Goal: Transaction & Acquisition: Purchase product/service

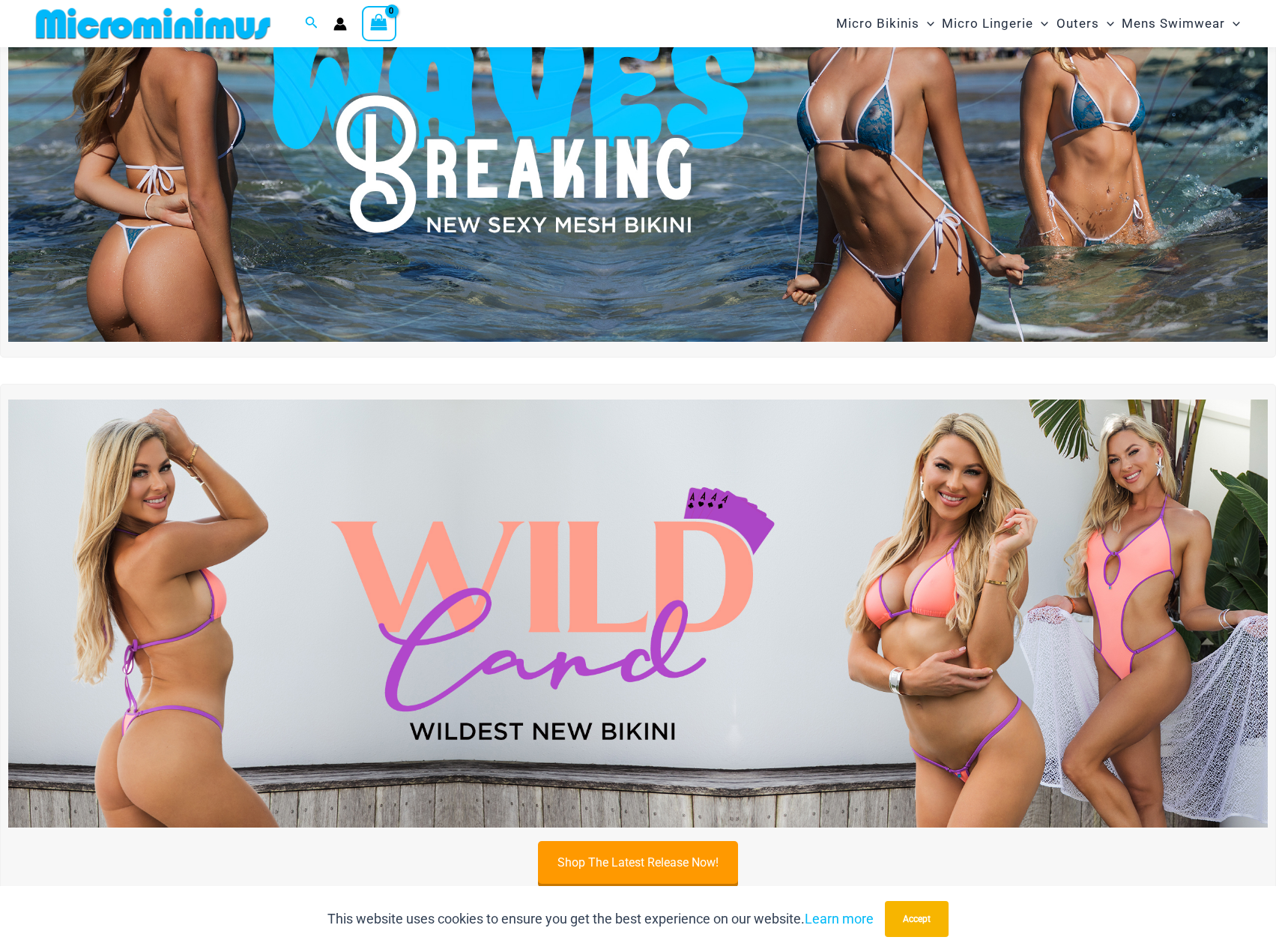
scroll to position [288, 0]
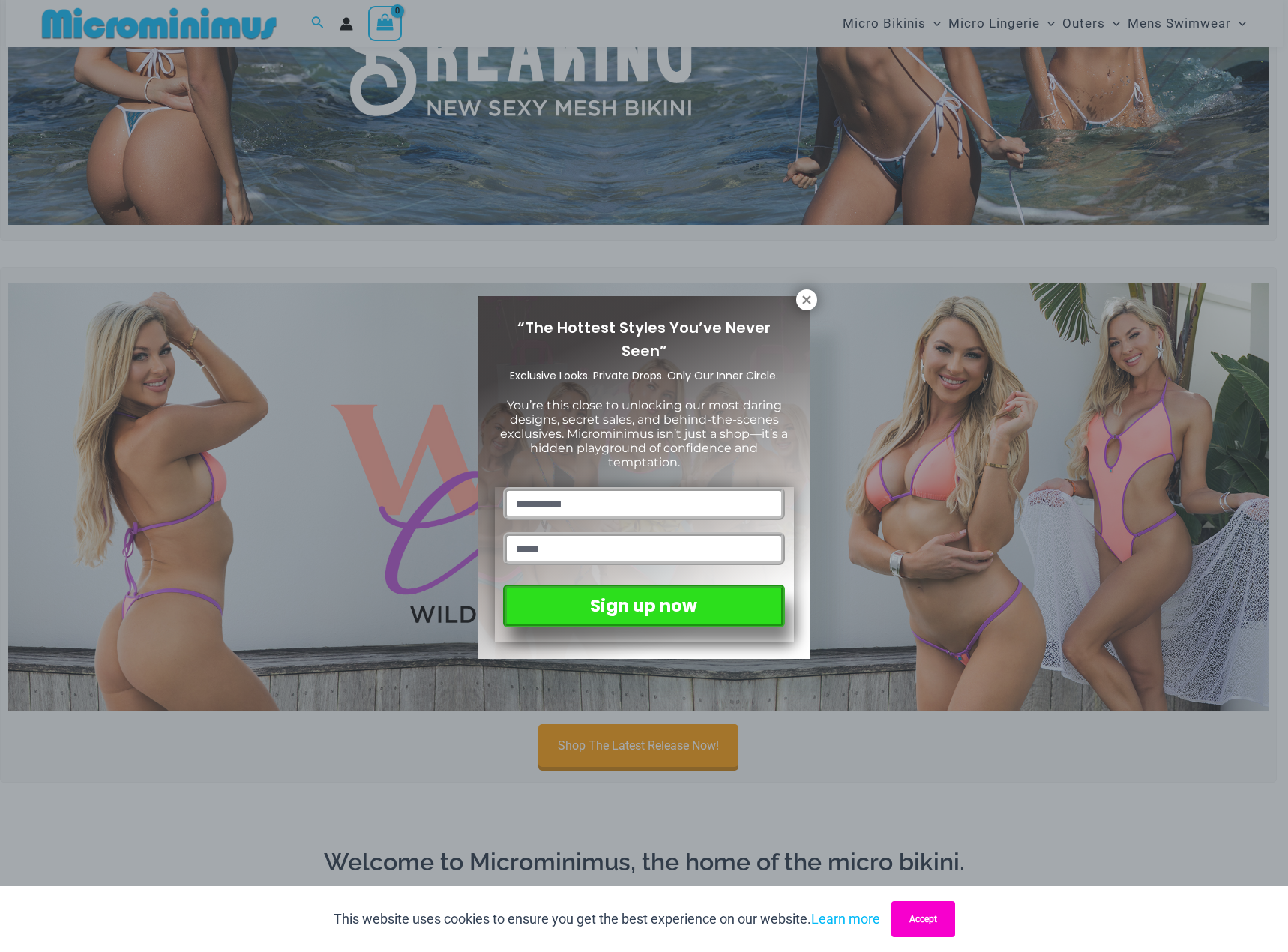
click at [920, 919] on button "Accept" at bounding box center [923, 919] width 64 height 36
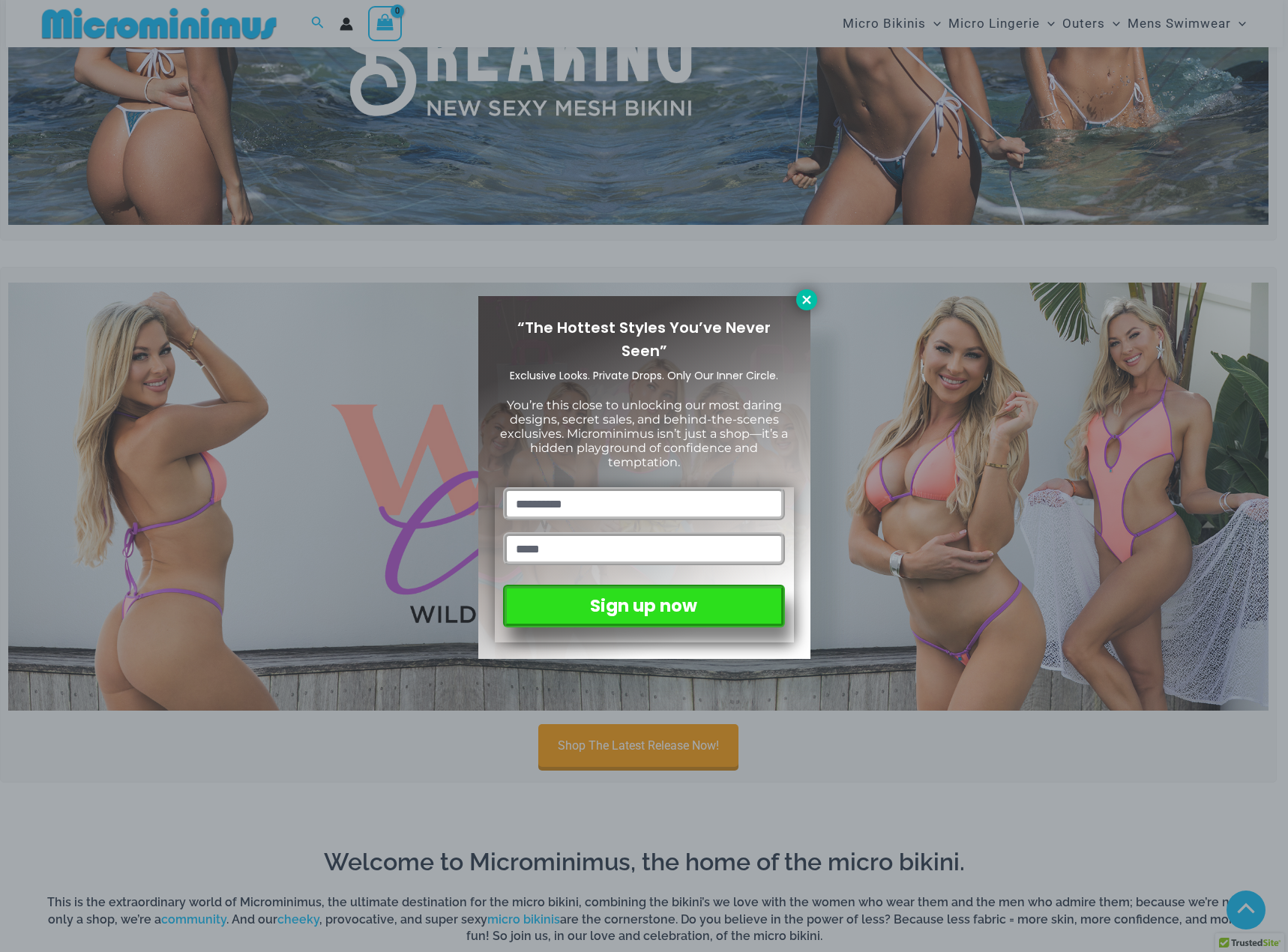
click at [809, 301] on icon at bounding box center [807, 300] width 14 height 14
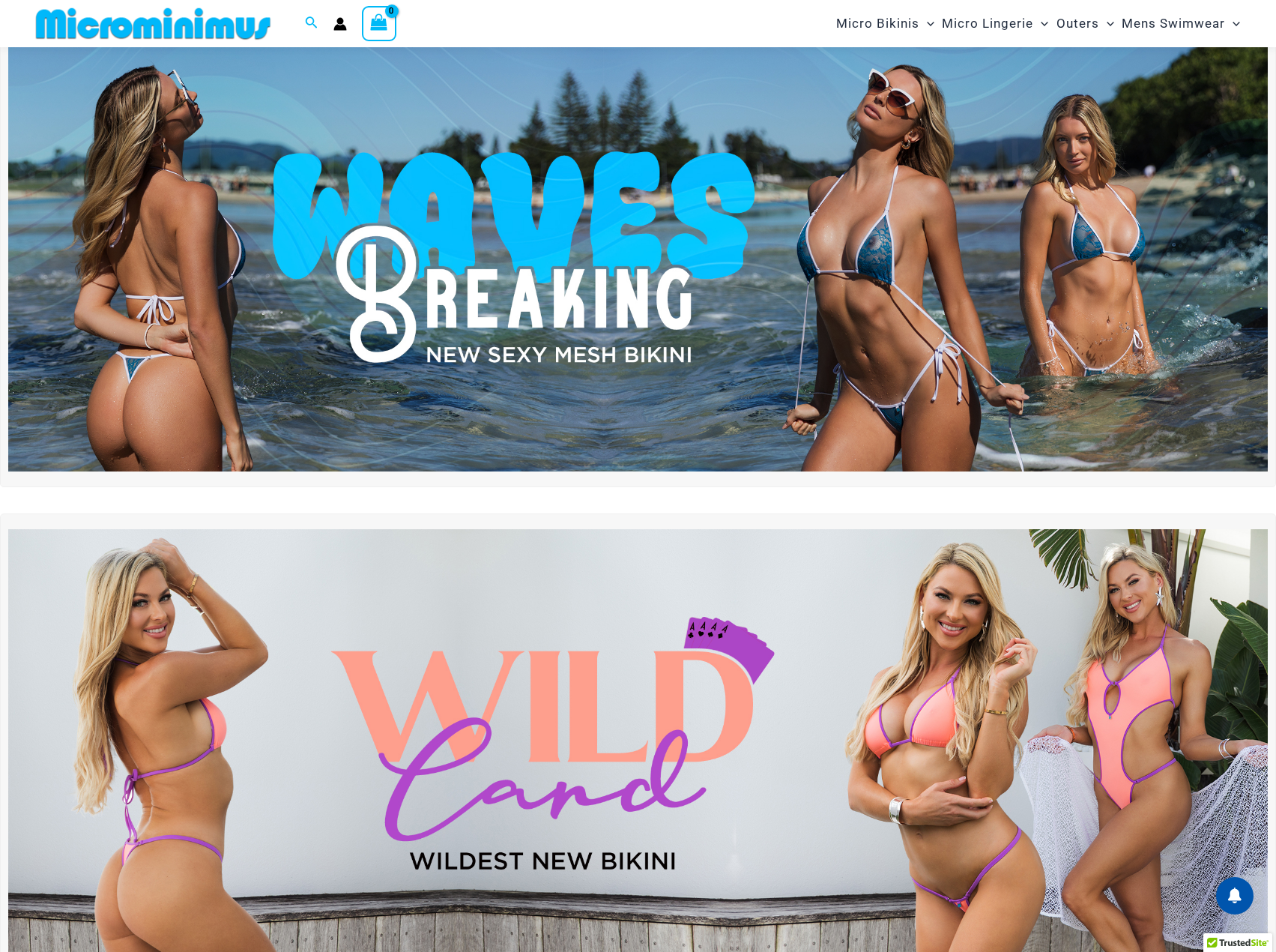
scroll to position [0, 0]
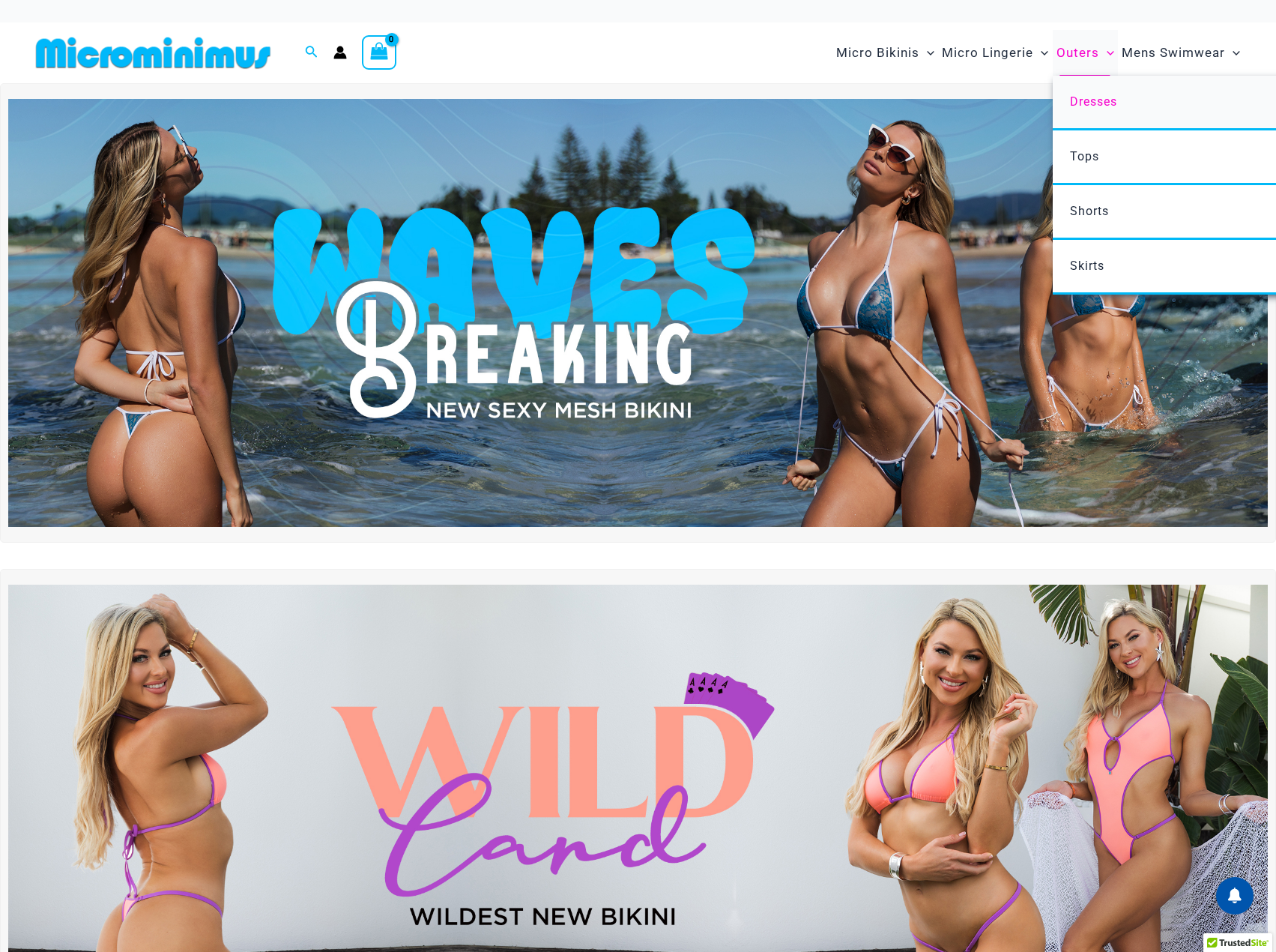
click at [1090, 96] on span "Dresses" at bounding box center [1093, 102] width 47 height 15
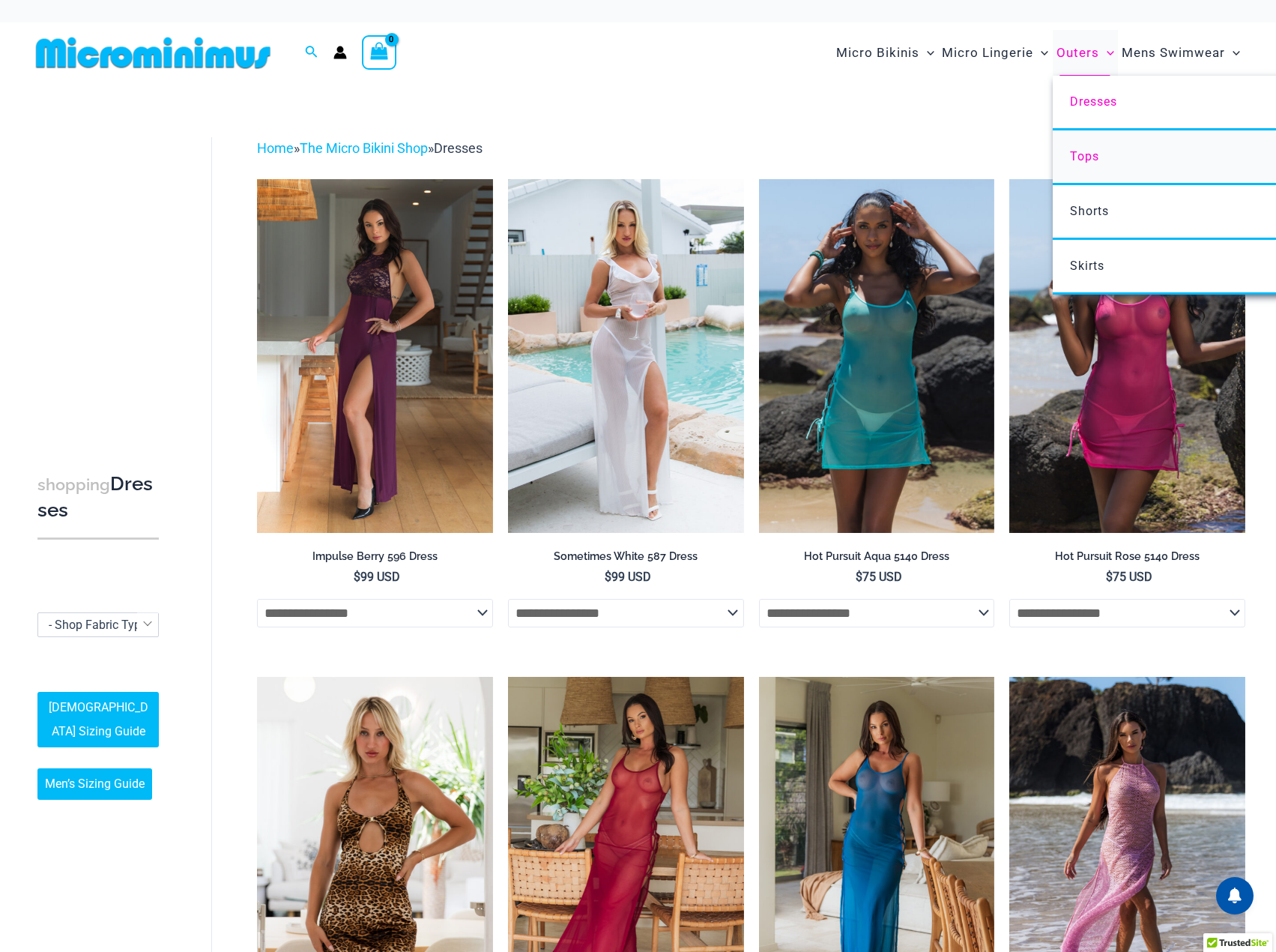
click at [1087, 154] on span "Tops" at bounding box center [1085, 156] width 29 height 15
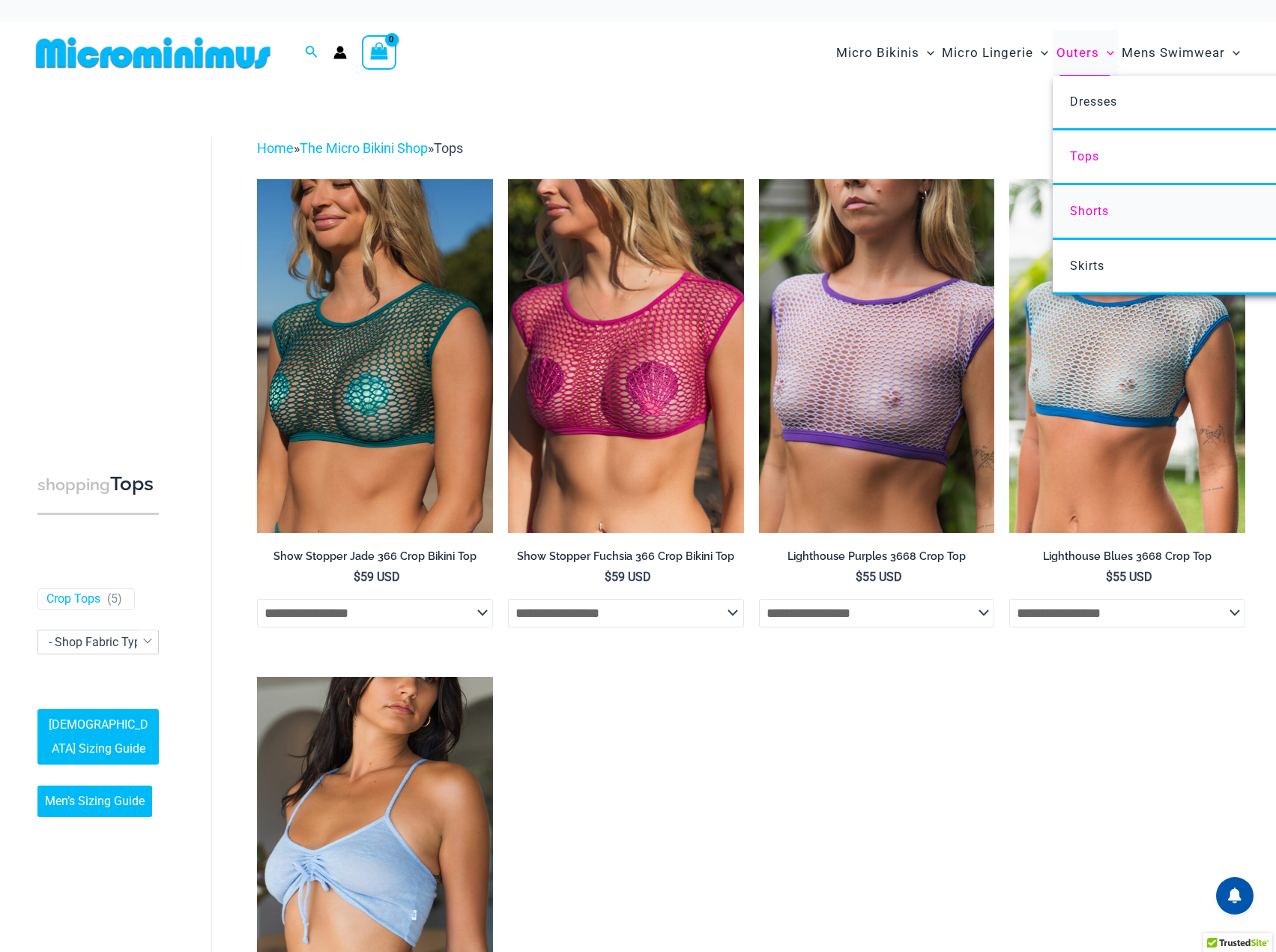
click at [1092, 208] on span "Shorts" at bounding box center [1090, 211] width 39 height 15
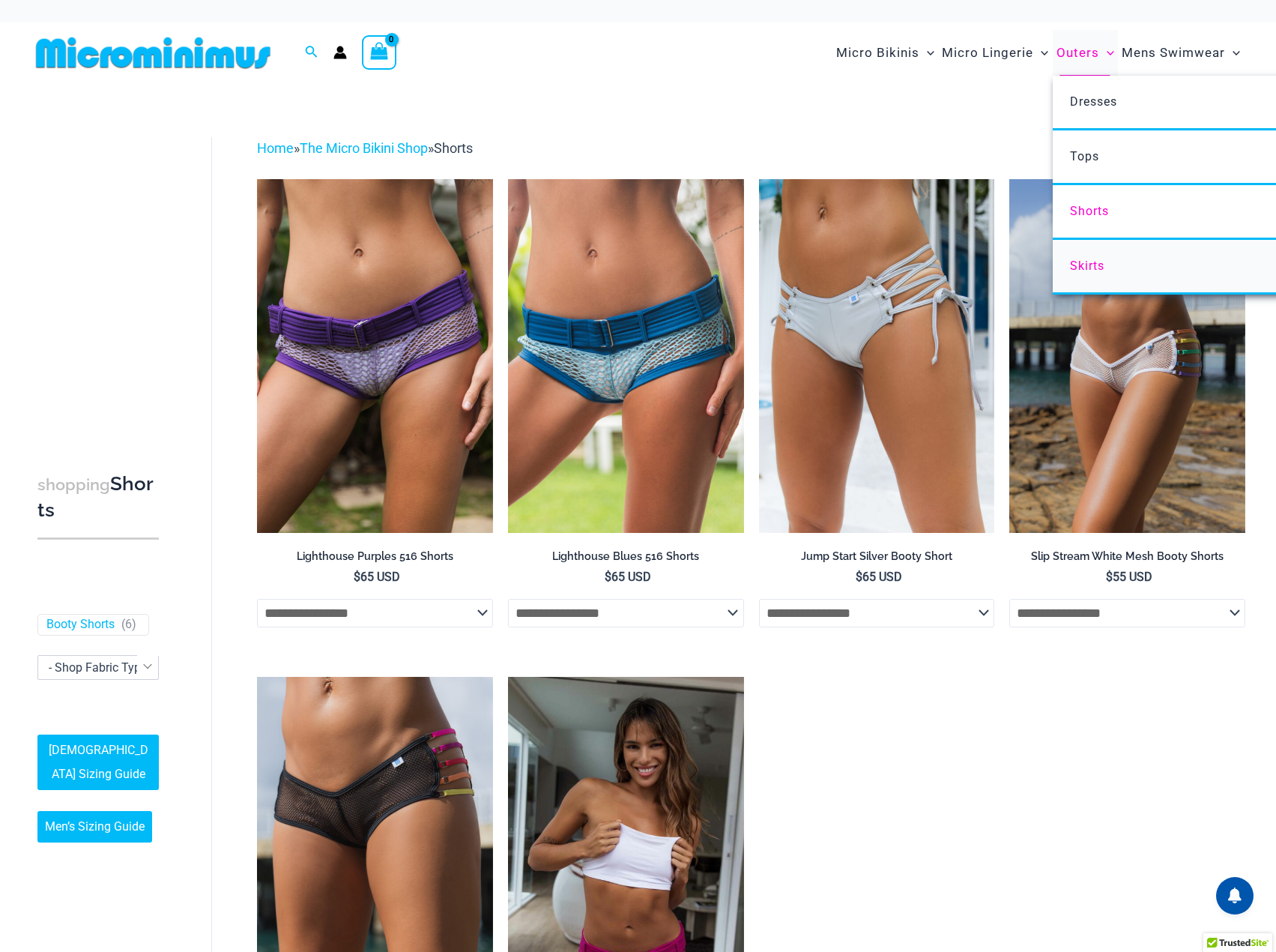
click at [1111, 282] on link "Skirts" at bounding box center [1275, 267] width 446 height 55
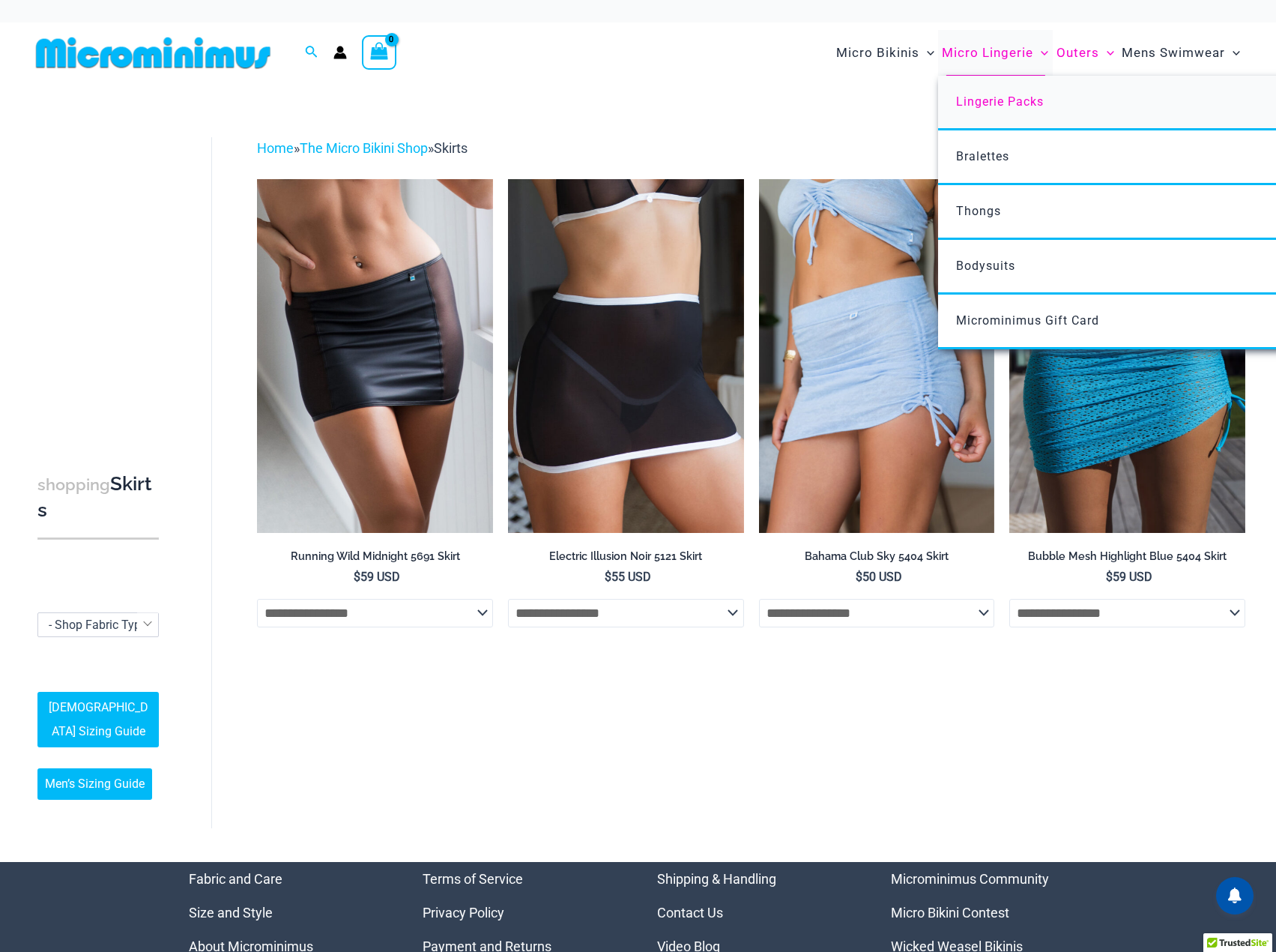
click at [996, 108] on link "Lingerie Packs" at bounding box center [1161, 103] width 446 height 55
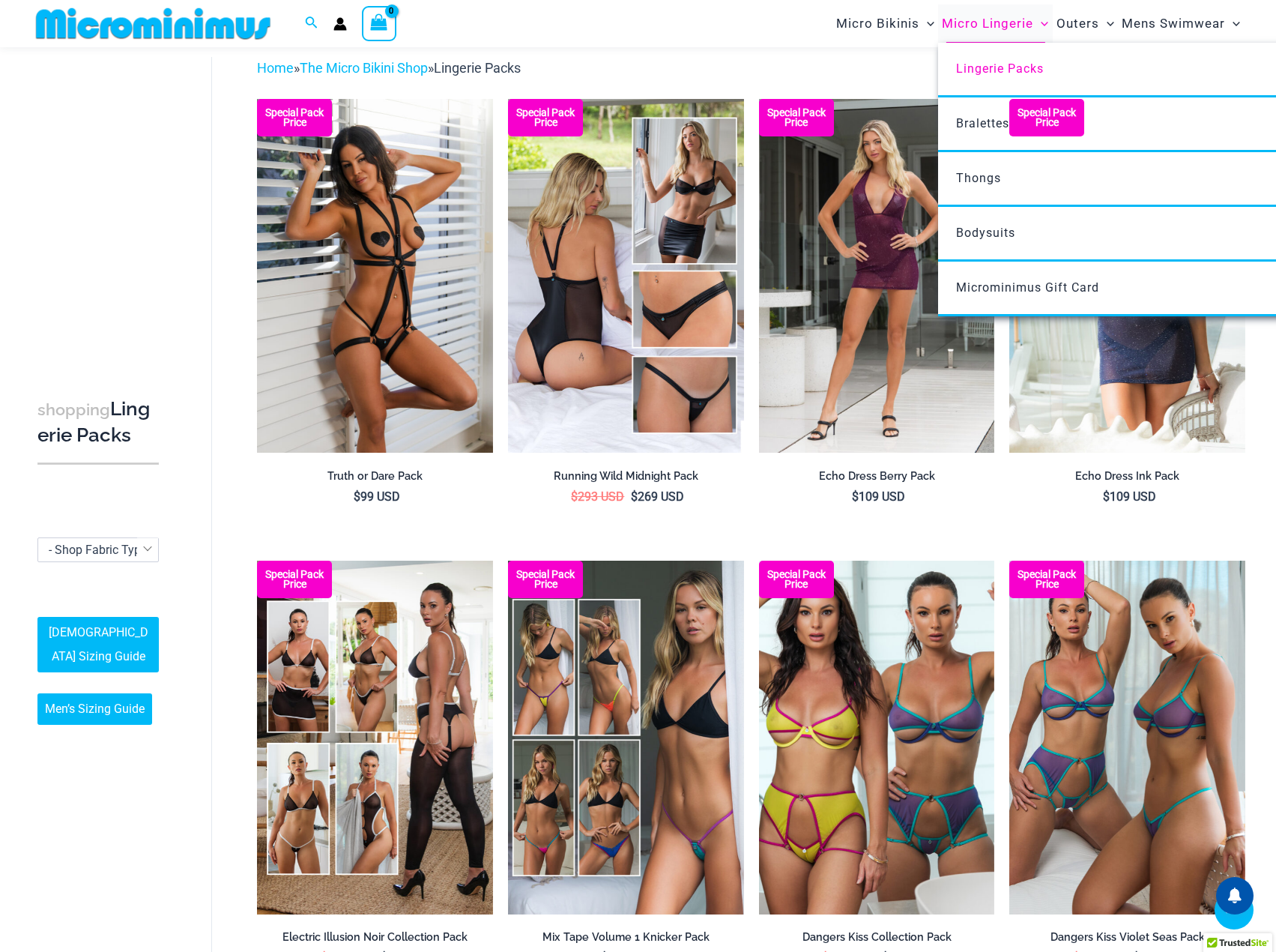
scroll to position [63, 0]
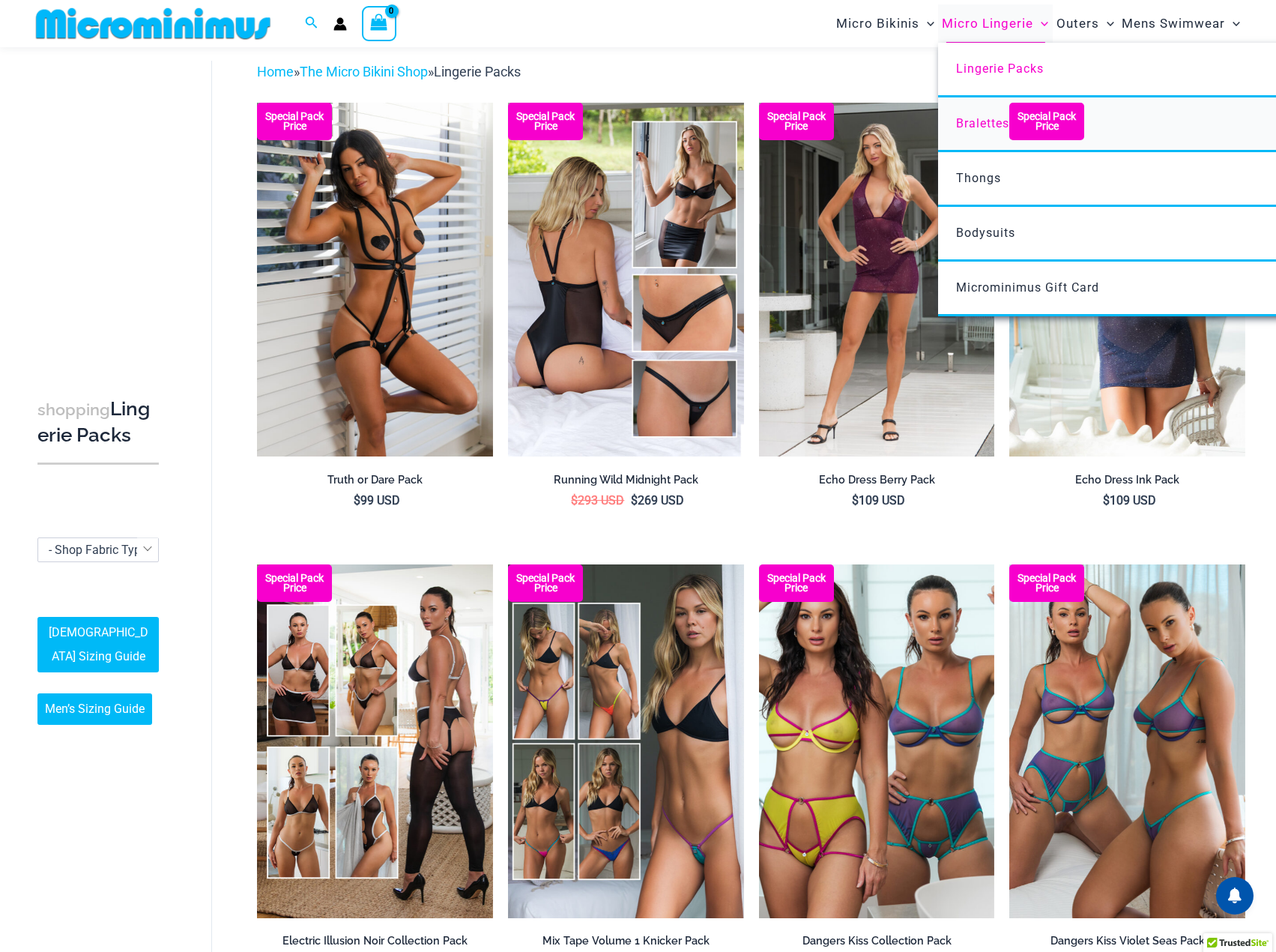
click at [991, 128] on span "Bralettes" at bounding box center [983, 123] width 53 height 15
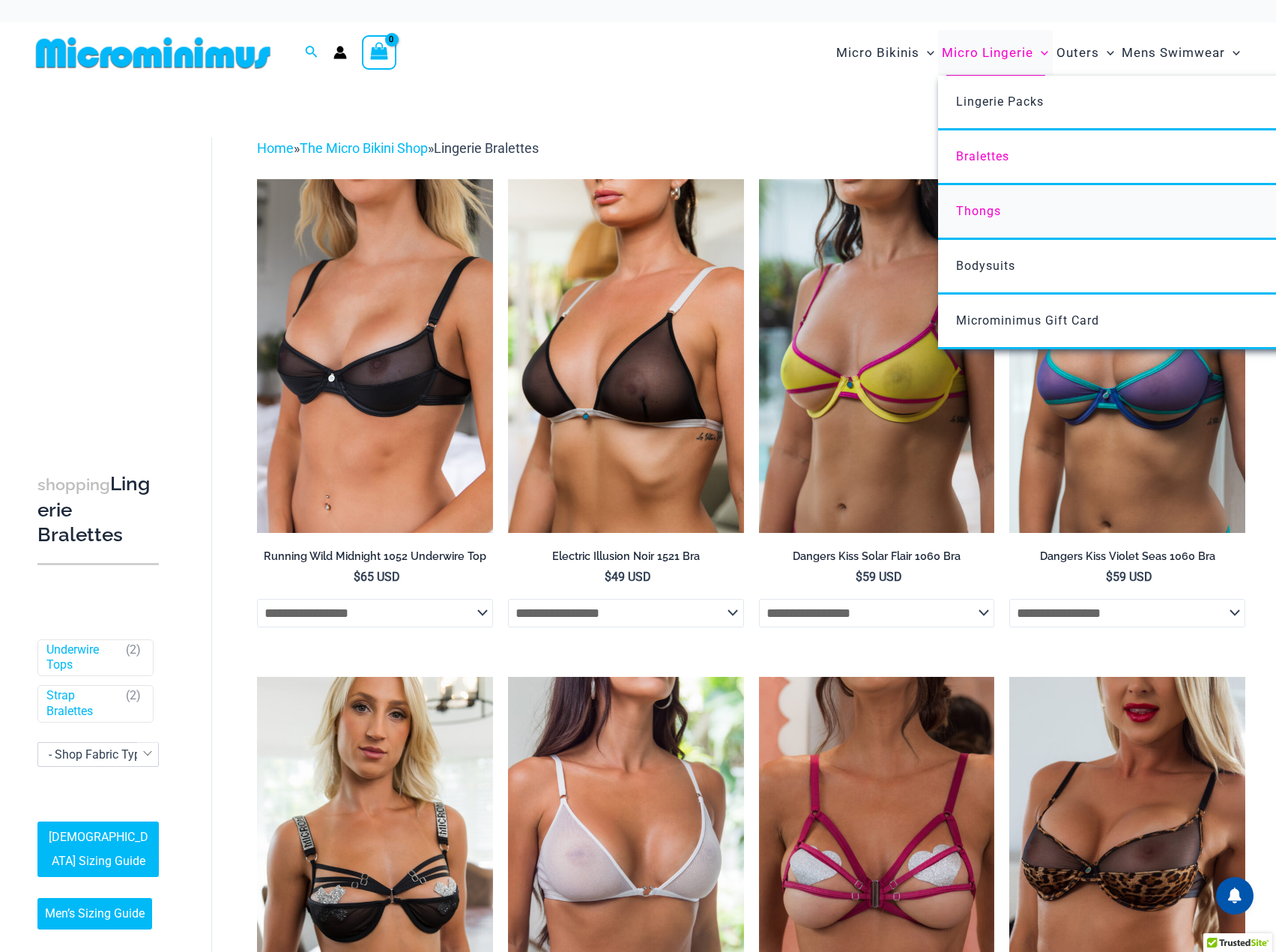
click at [972, 209] on span "Thongs" at bounding box center [978, 211] width 45 height 15
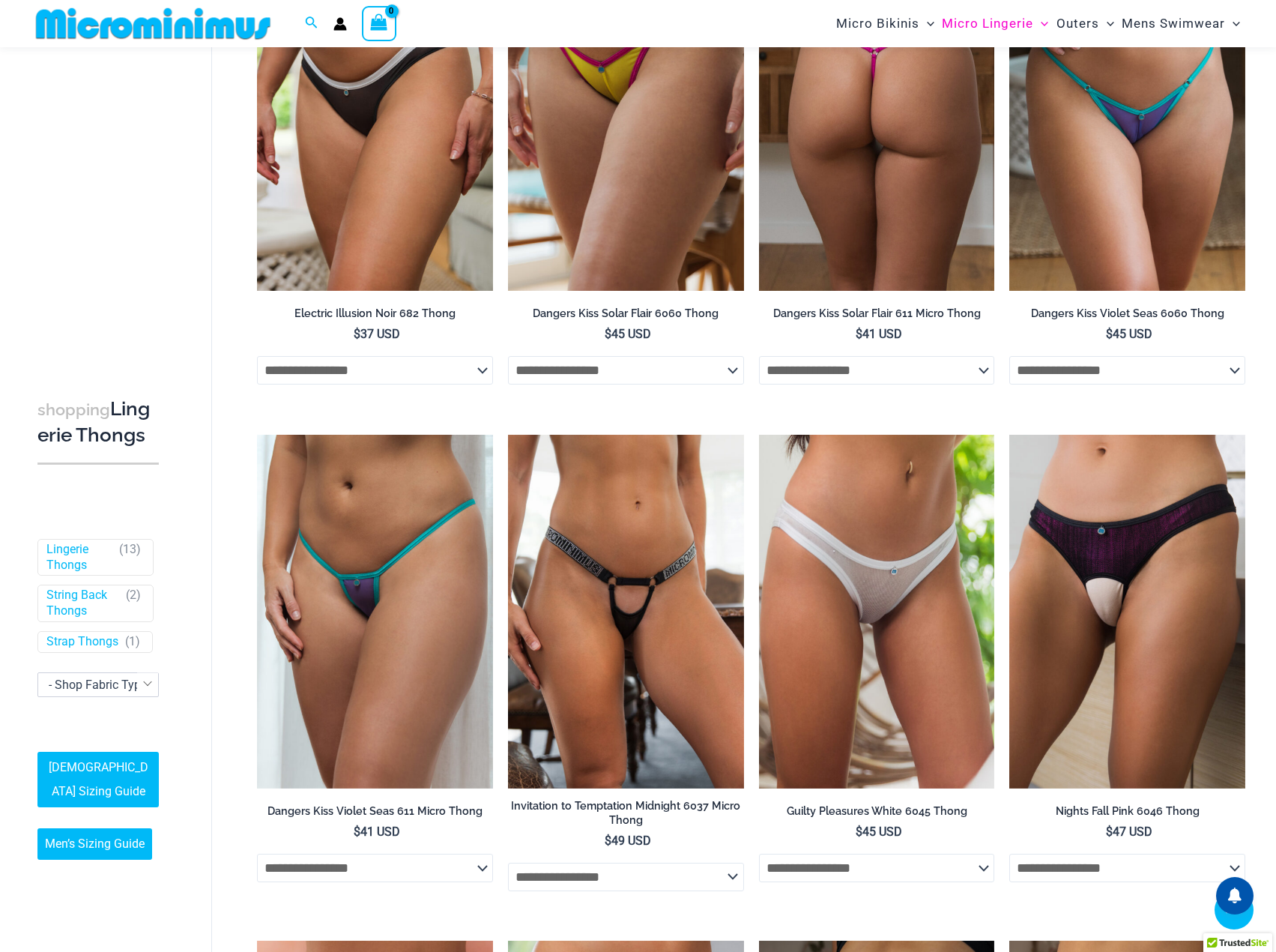
scroll to position [351, 0]
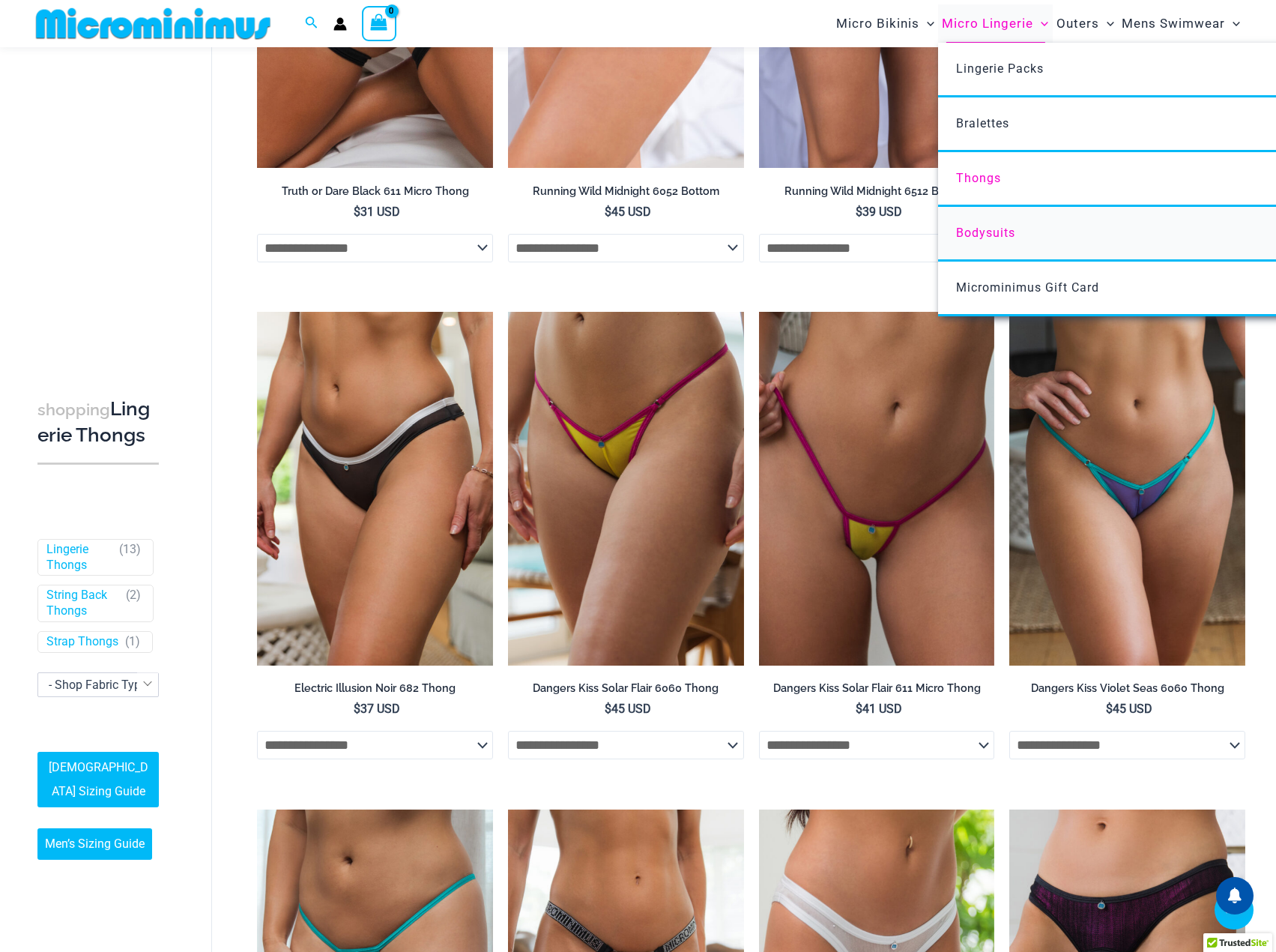
click at [996, 238] on span "Bodysuits" at bounding box center [985, 232] width 59 height 15
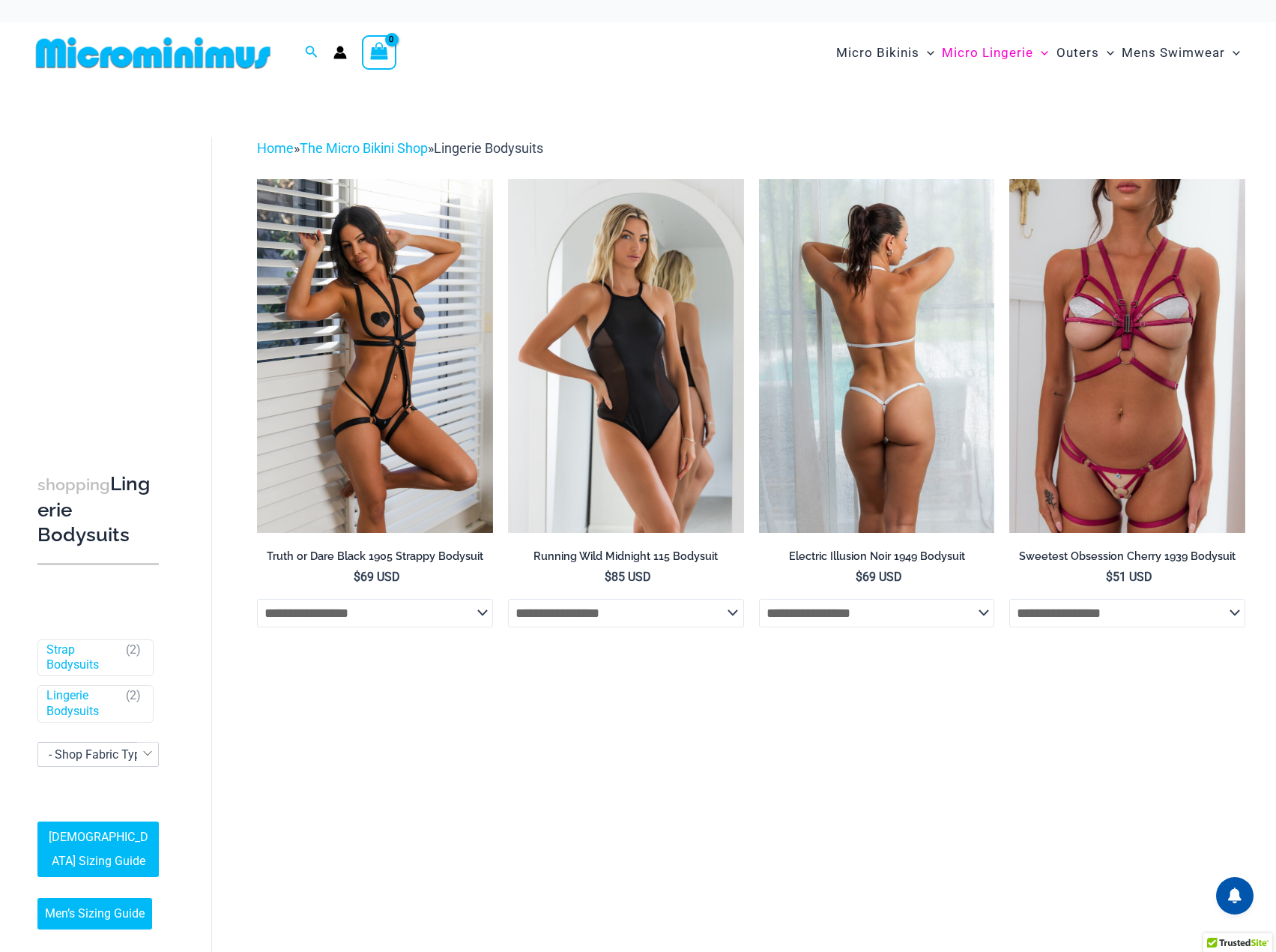
click at [901, 611] on select "**********" at bounding box center [877, 612] width 236 height 28
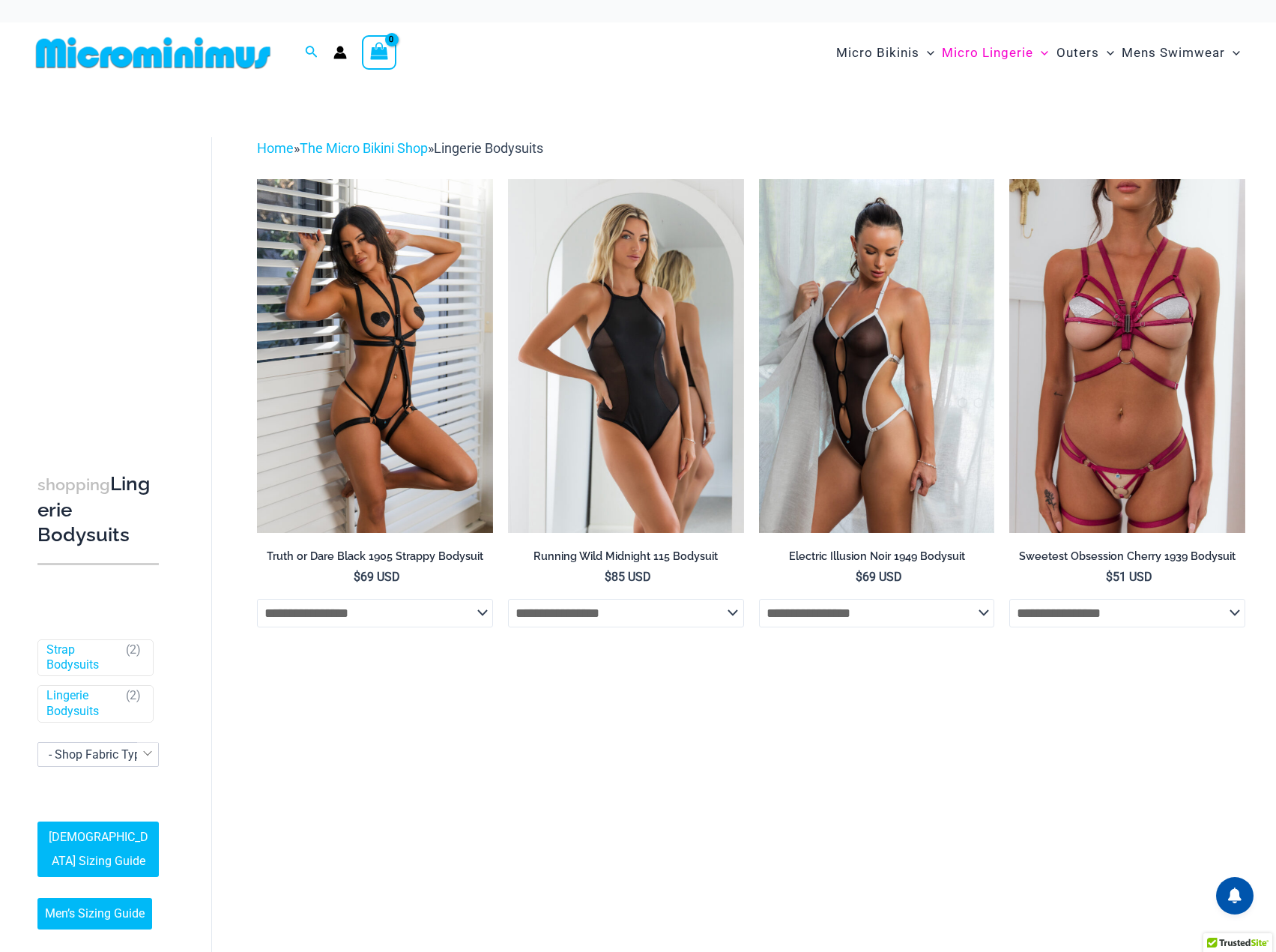
click at [1085, 706] on div "shopping Lingerie Bodysuits Filters Filters by Style Strap Bodysuits ( 2 ) Ling…" at bounding box center [638, 538] width 1276 height 909
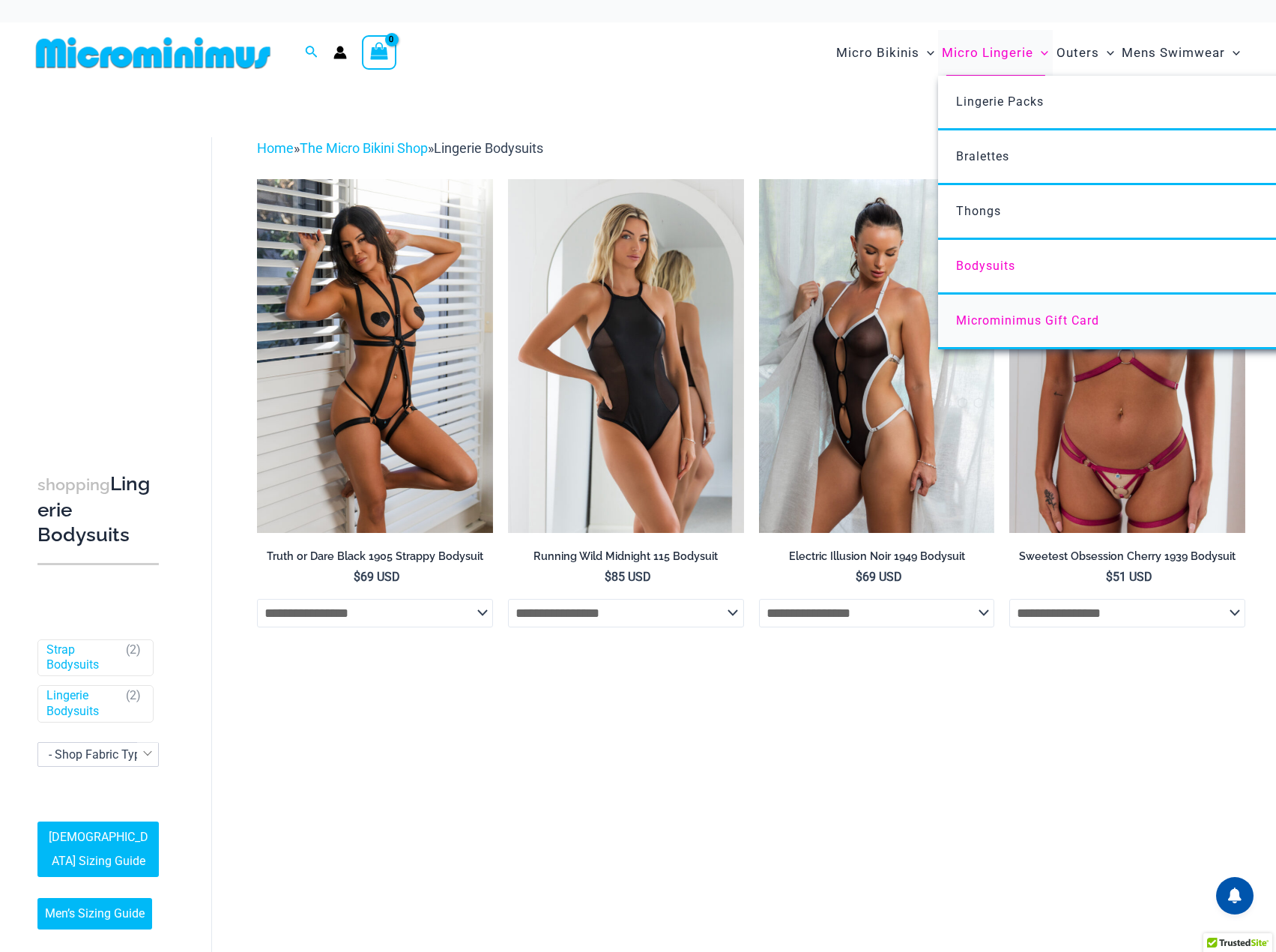
click at [1002, 330] on link "Microminimus Gift Card" at bounding box center [1161, 322] width 446 height 55
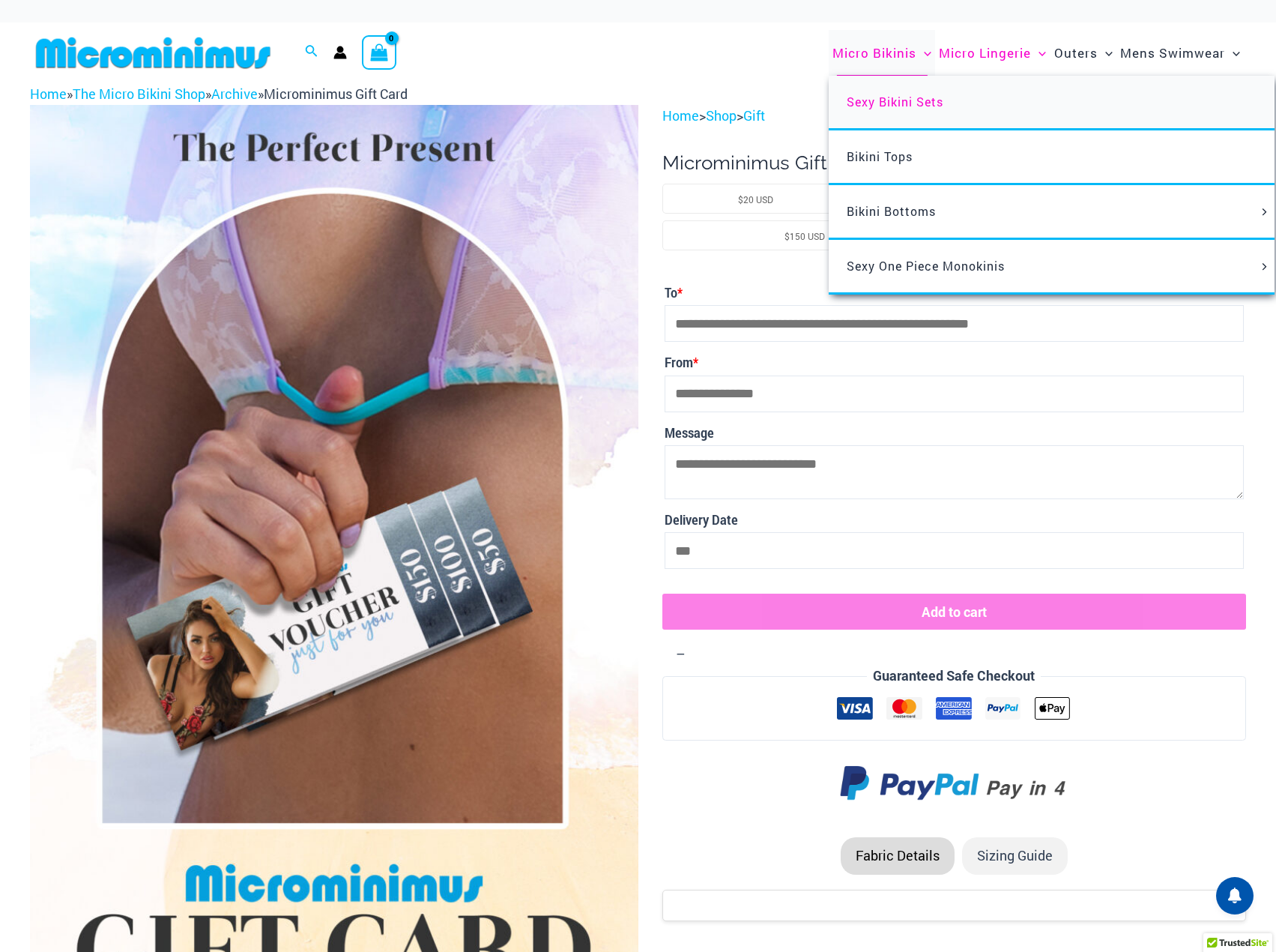
click at [892, 98] on span "Sexy Bikini Sets" at bounding box center [895, 102] width 96 height 15
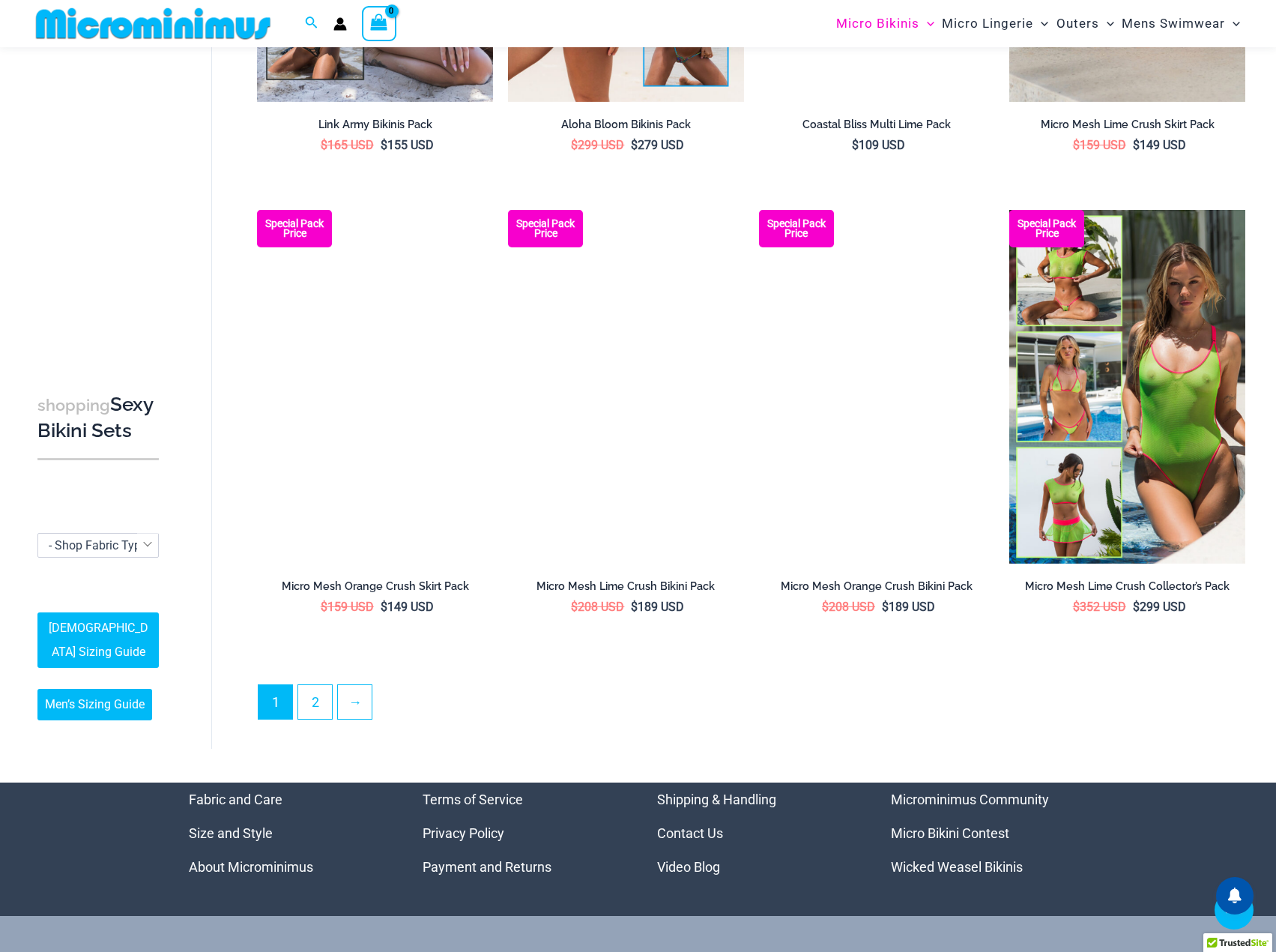
scroll to position [3354, 0]
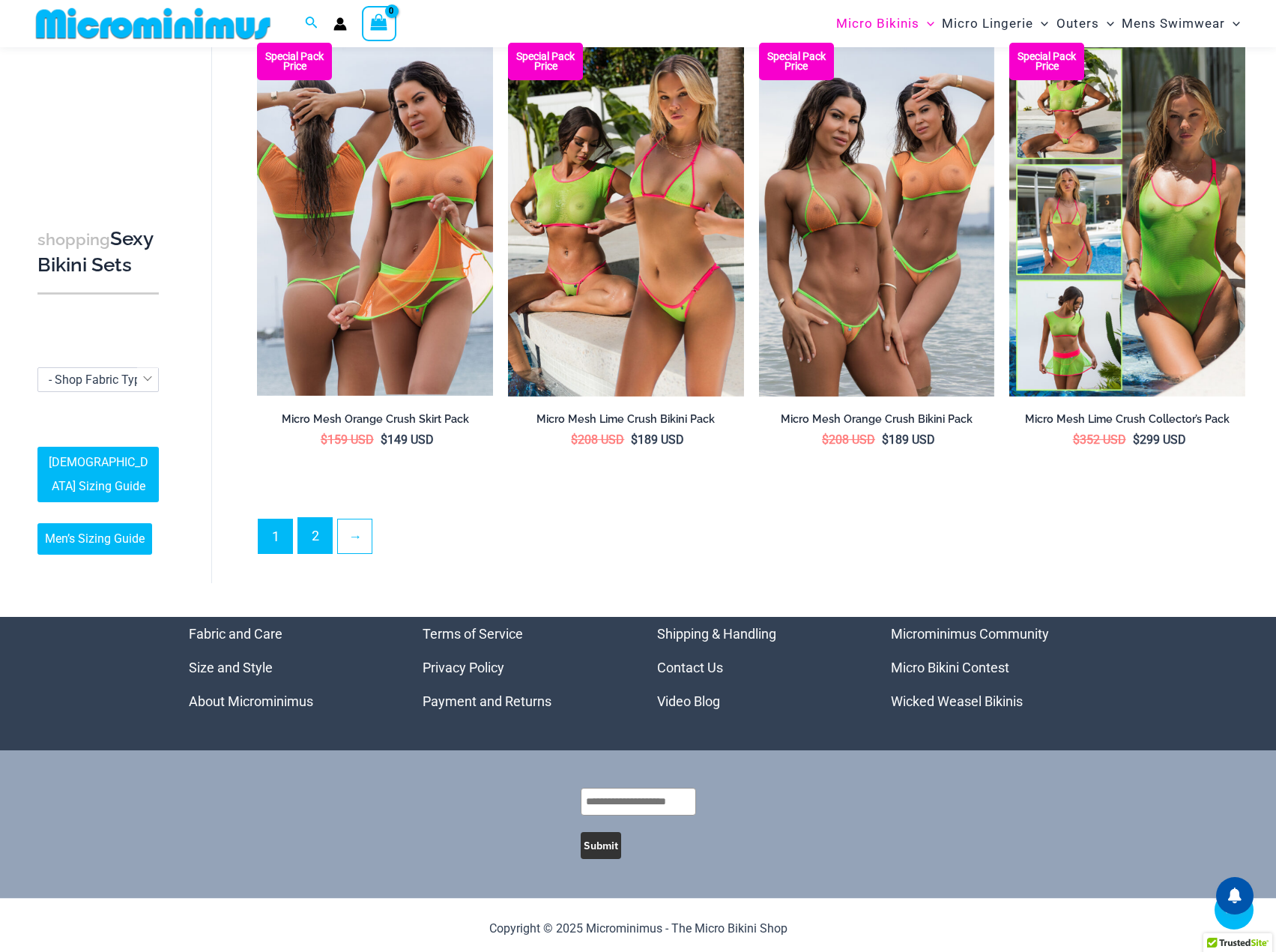
click at [320, 538] on link "2" at bounding box center [316, 535] width 34 height 35
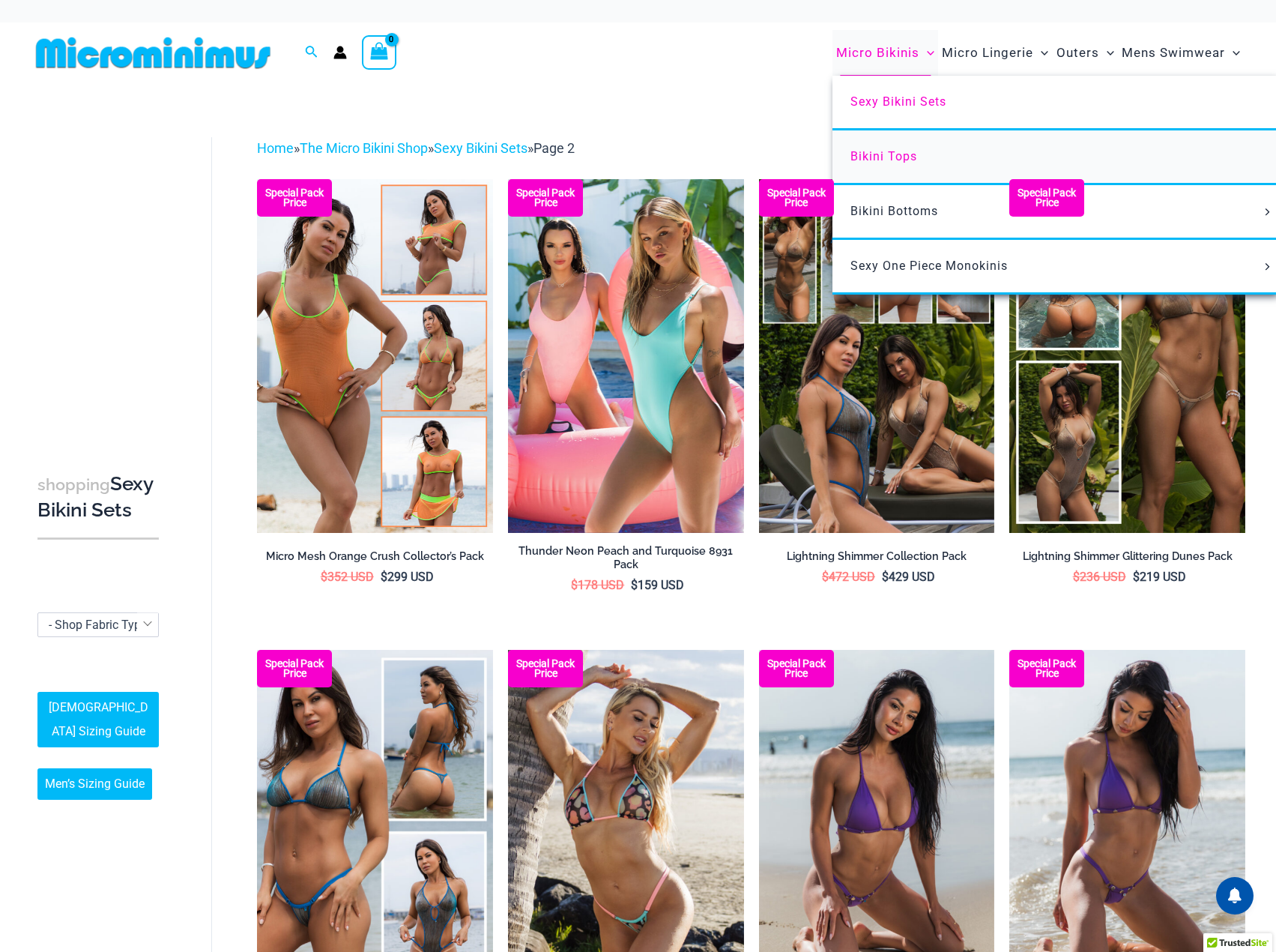
click at [887, 161] on span "Bikini Tops" at bounding box center [884, 156] width 67 height 15
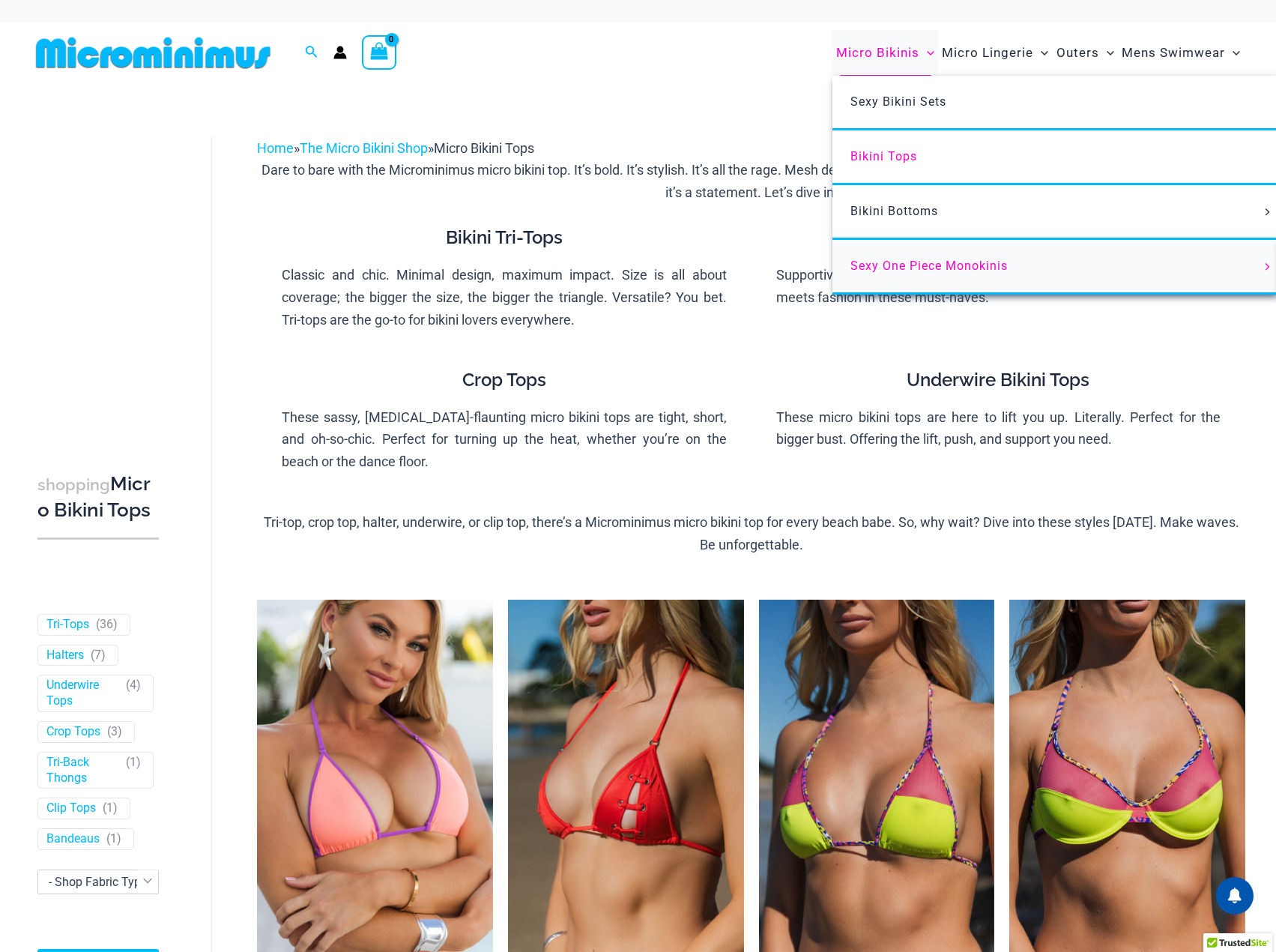
click at [914, 276] on link "Sexy One Piece Monokinis" at bounding box center [1055, 267] width 446 height 55
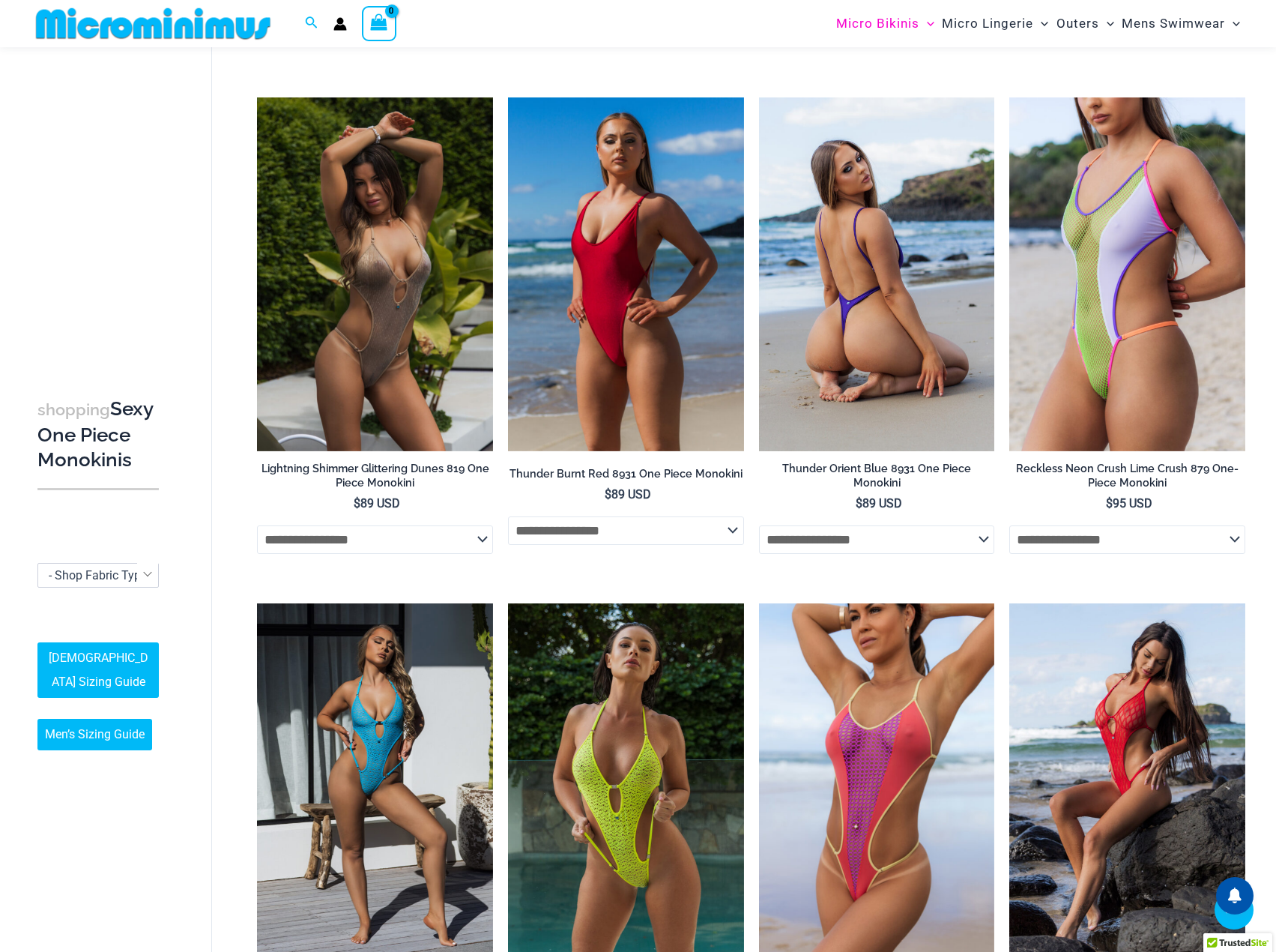
scroll to position [2611, 0]
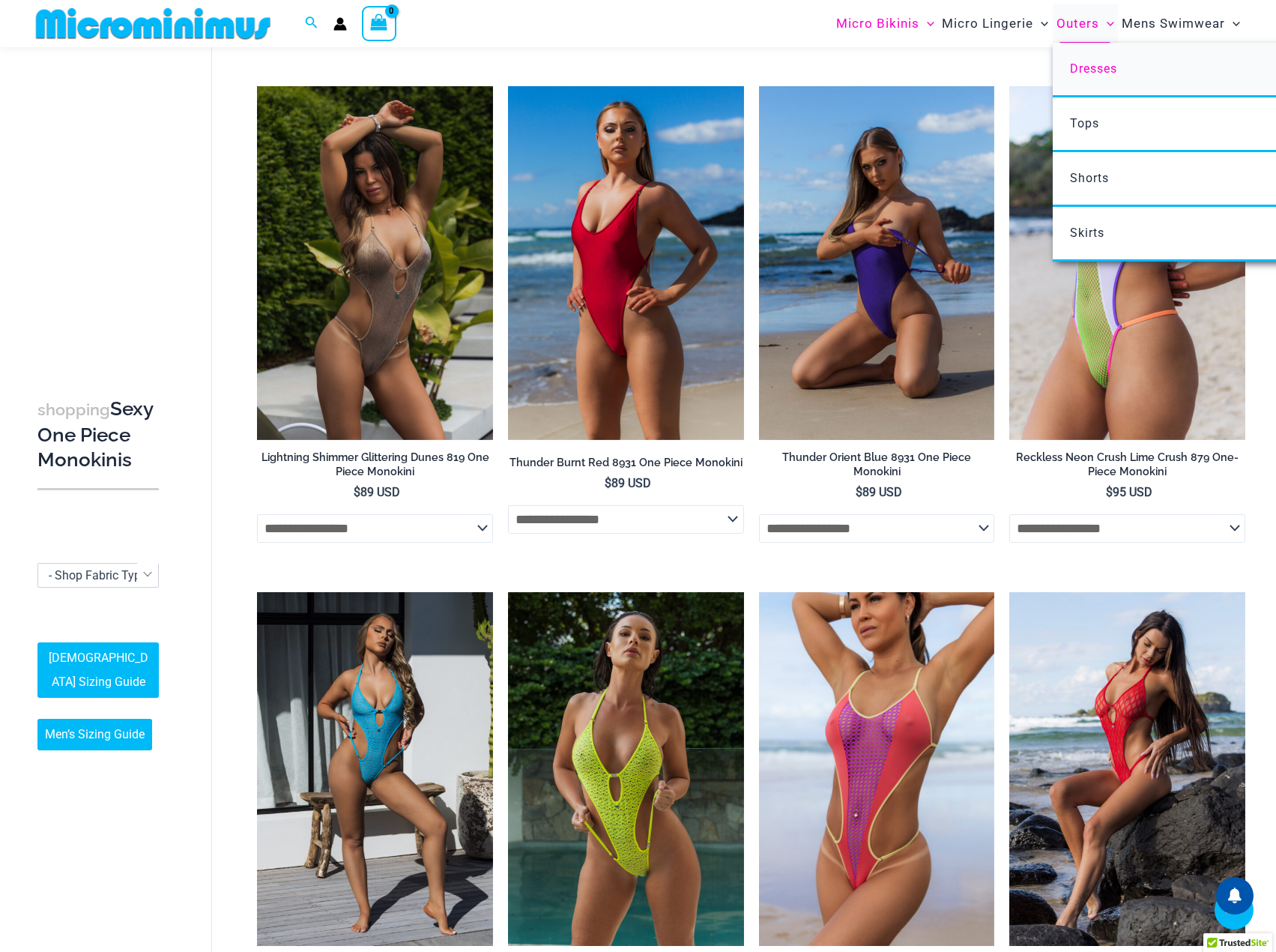
click at [1076, 63] on span "Dresses" at bounding box center [1093, 68] width 47 height 15
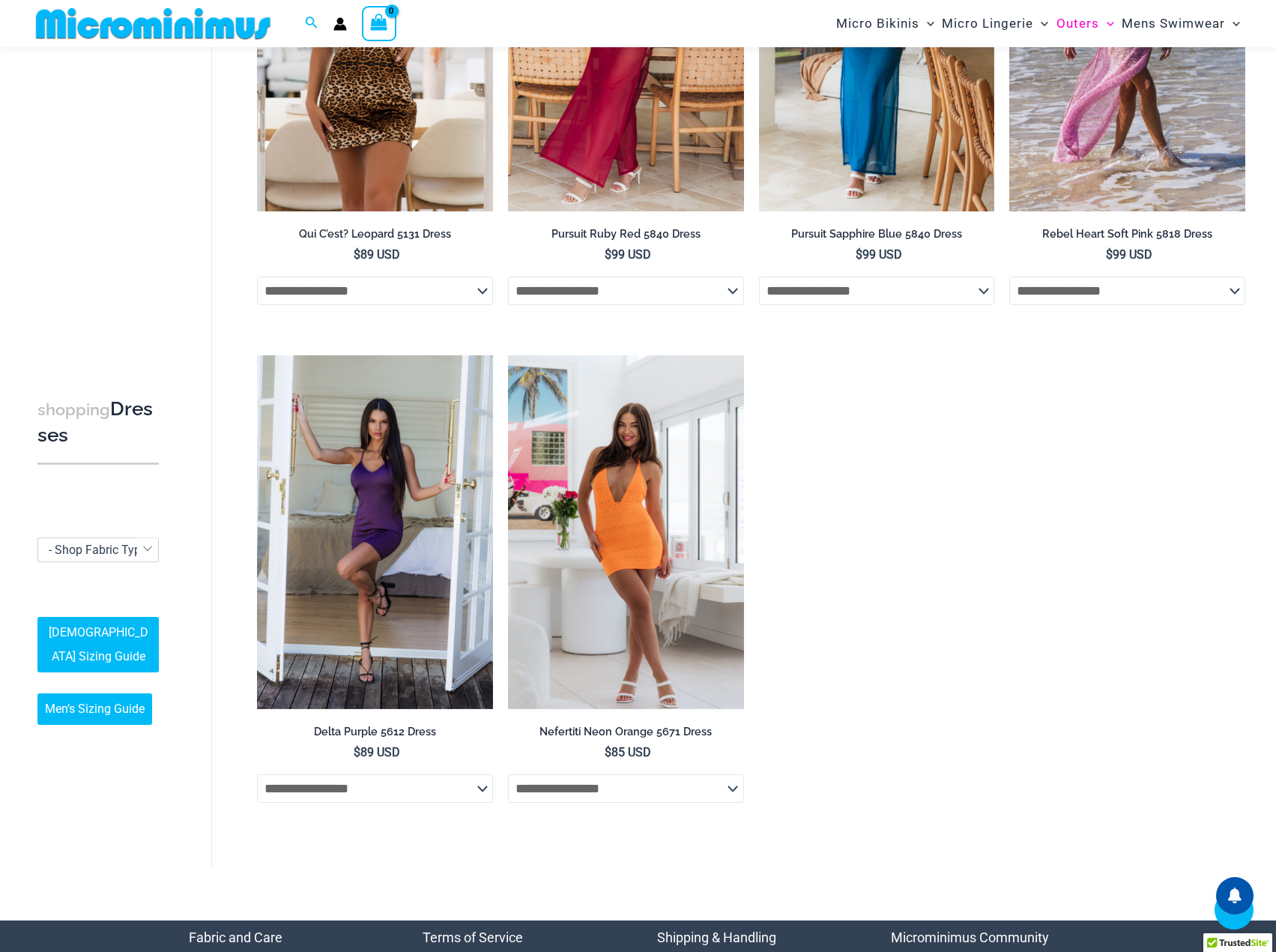
scroll to position [812, 0]
